Goal: Task Accomplishment & Management: Complete application form

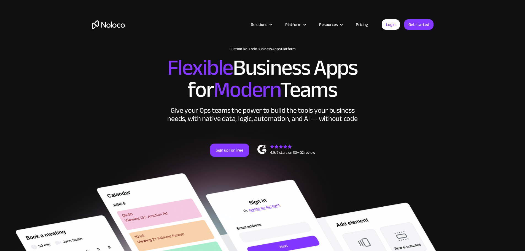
click at [423, 90] on h2 "Flexible Business Apps for Modern Teams" at bounding box center [263, 79] width 342 height 44
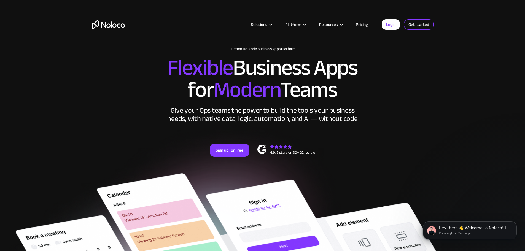
click at [0, 0] on link "Get started" at bounding box center [0, 0] width 0 height 0
click at [451, 91] on section "New: Connect Noloco to Stripe Custom No-Code Business Apps Platform Flexible Bu…" at bounding box center [262, 236] width 525 height 472
click at [239, 61] on h2 "Flexible Business Apps for Modern Teams" at bounding box center [263, 79] width 342 height 44
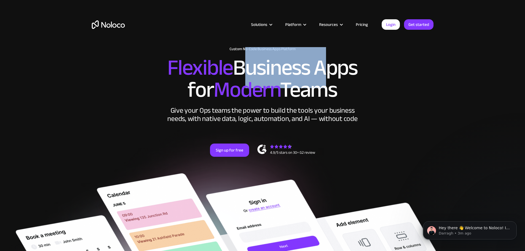
click at [239, 61] on h2 "Flexible Business Apps for Modern Teams" at bounding box center [263, 79] width 342 height 44
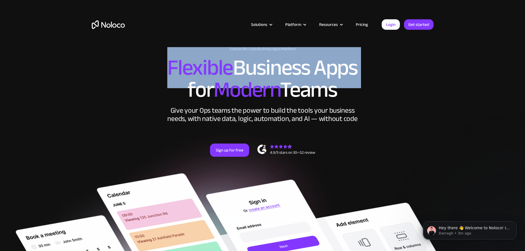
click at [239, 61] on h2 "Flexible Business Apps for Modern Teams" at bounding box center [263, 79] width 342 height 44
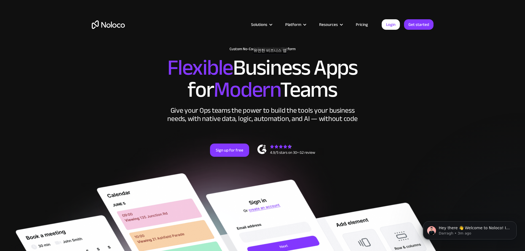
click at [273, 51] on h1 "Custom No-Code Business Apps Platform" at bounding box center [263, 49] width 342 height 4
click at [123, 25] on img "home" at bounding box center [108, 24] width 33 height 9
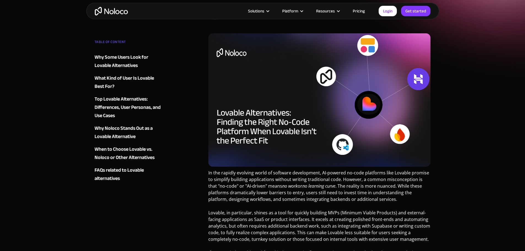
scroll to position [55, 0]
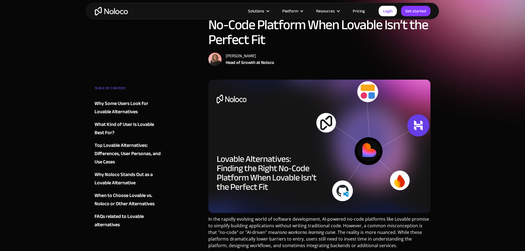
click at [121, 11] on img "home" at bounding box center [111, 11] width 33 height 9
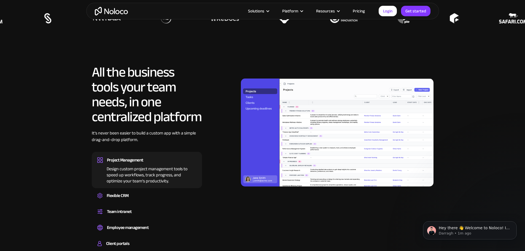
scroll to position [524, 0]
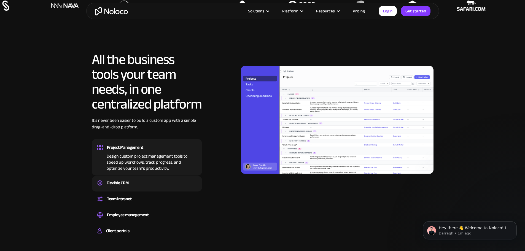
click at [159, 187] on div "Flexible CRM" at bounding box center [146, 183] width 99 height 8
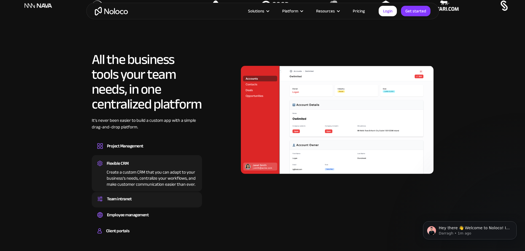
click at [153, 206] on div "Team intranet Set up a central space for your team to collaborate, share inform…" at bounding box center [147, 199] width 110 height 15
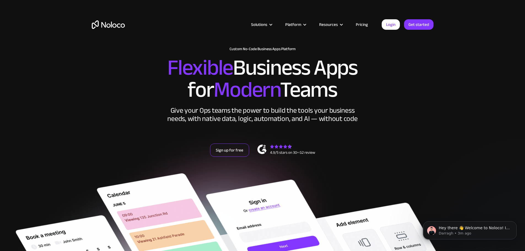
click at [242, 157] on link "Sign up for free" at bounding box center [229, 150] width 39 height 13
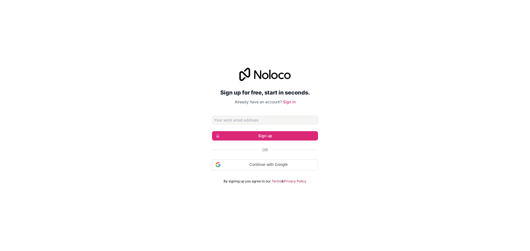
click at [268, 119] on input "Email address" at bounding box center [265, 120] width 106 height 9
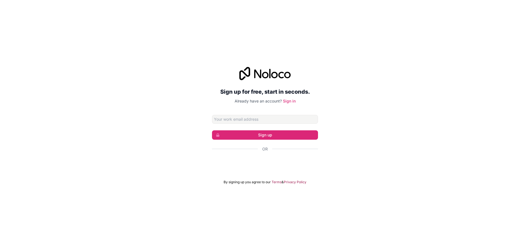
type input "genislin777@gmail.com"
click at [268, 135] on button "Sign up" at bounding box center [265, 134] width 106 height 9
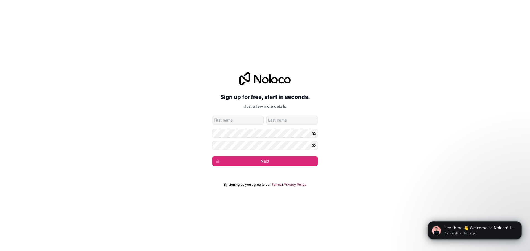
click at [229, 121] on input "given-name" at bounding box center [238, 120] width 52 height 9
drag, startPoint x: 181, startPoint y: 63, endPoint x: 168, endPoint y: 59, distance: 13.2
click at [181, 63] on div "Sign up for free, start in seconds. Just a few more details genislin777@gmail.c…" at bounding box center [265, 125] width 530 height 251
click at [245, 118] on input "given-name" at bounding box center [238, 120] width 52 height 9
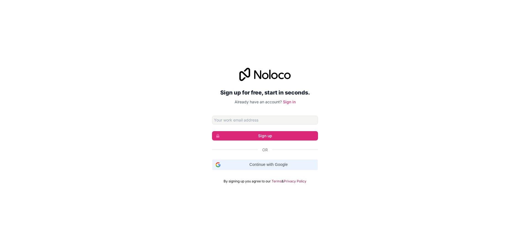
click at [260, 164] on span "Continue with Google" at bounding box center [269, 165] width 92 height 6
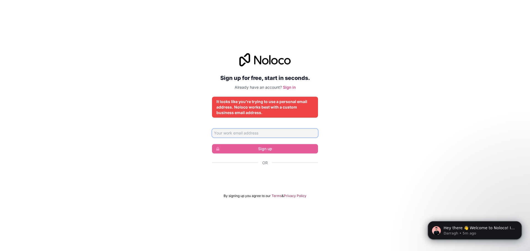
click at [280, 135] on input "Email address" at bounding box center [265, 133] width 106 height 9
click at [366, 143] on div "Sign up for free, start in seconds. Already have an account? Sign in It looks l…" at bounding box center [265, 126] width 530 height 161
